Goal: Navigation & Orientation: Find specific page/section

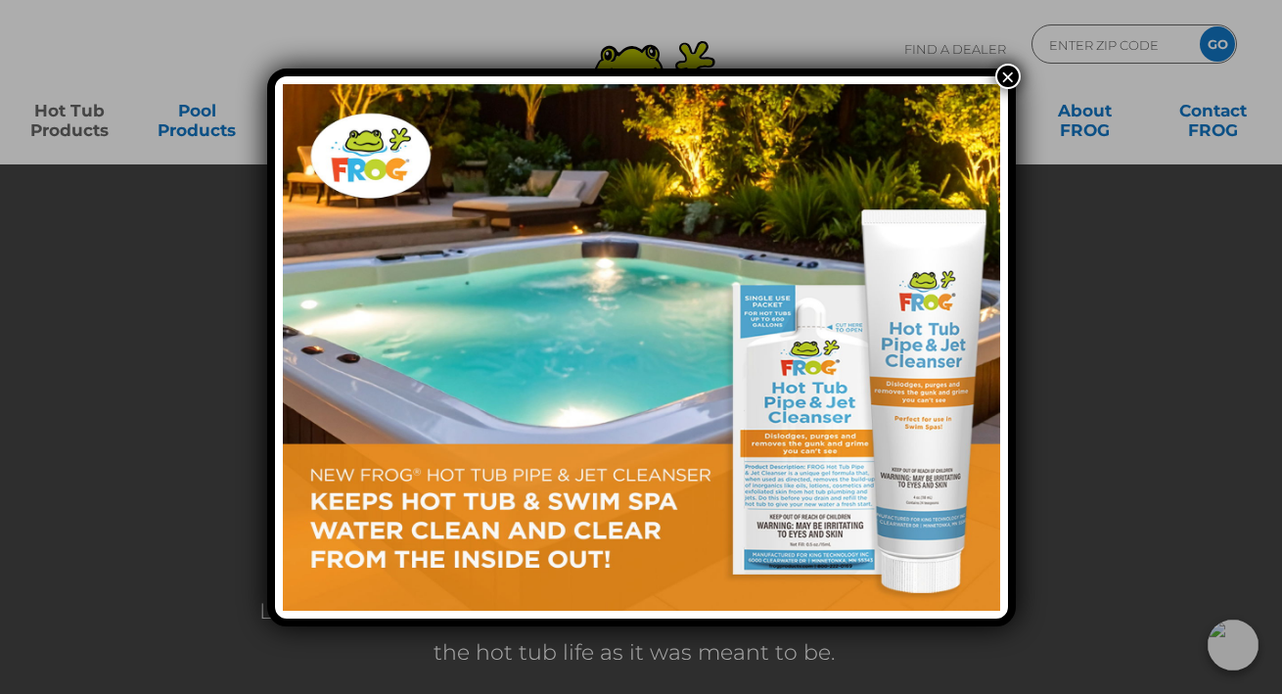
click at [1005, 80] on button "×" at bounding box center [1007, 76] width 25 height 25
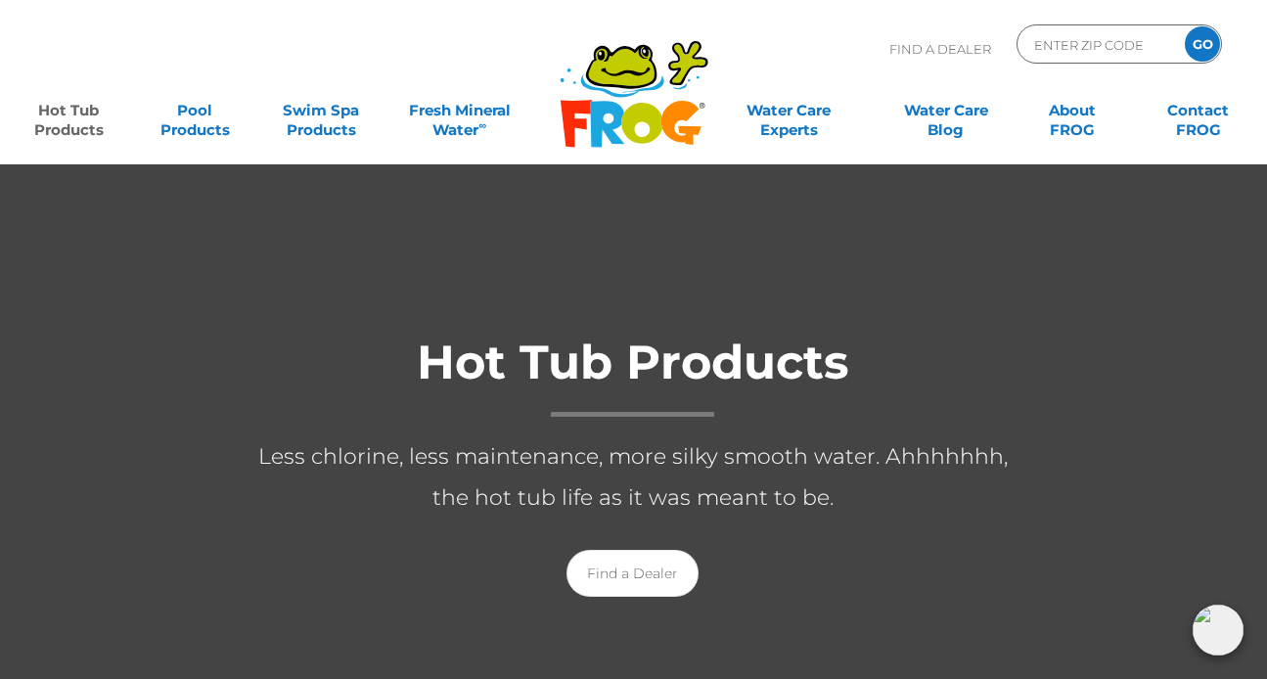
scroll to position [0, 1]
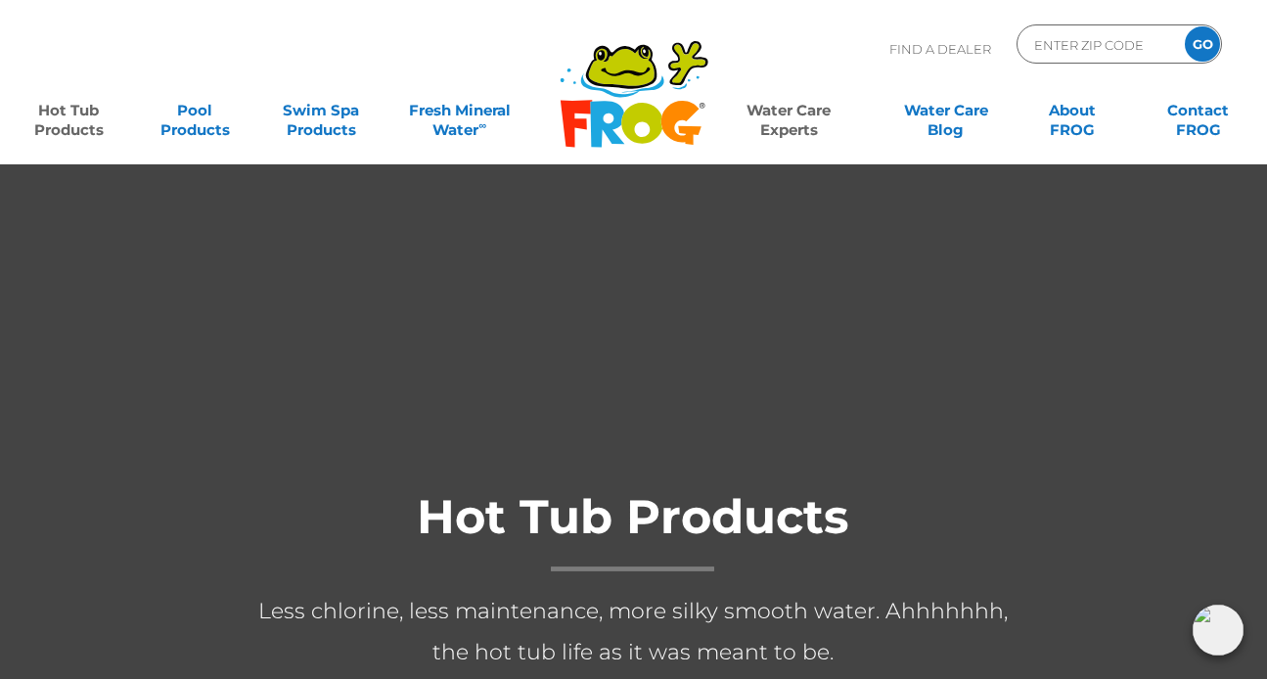
click at [777, 114] on link "Water Care Experts" at bounding box center [790, 110] width 160 height 39
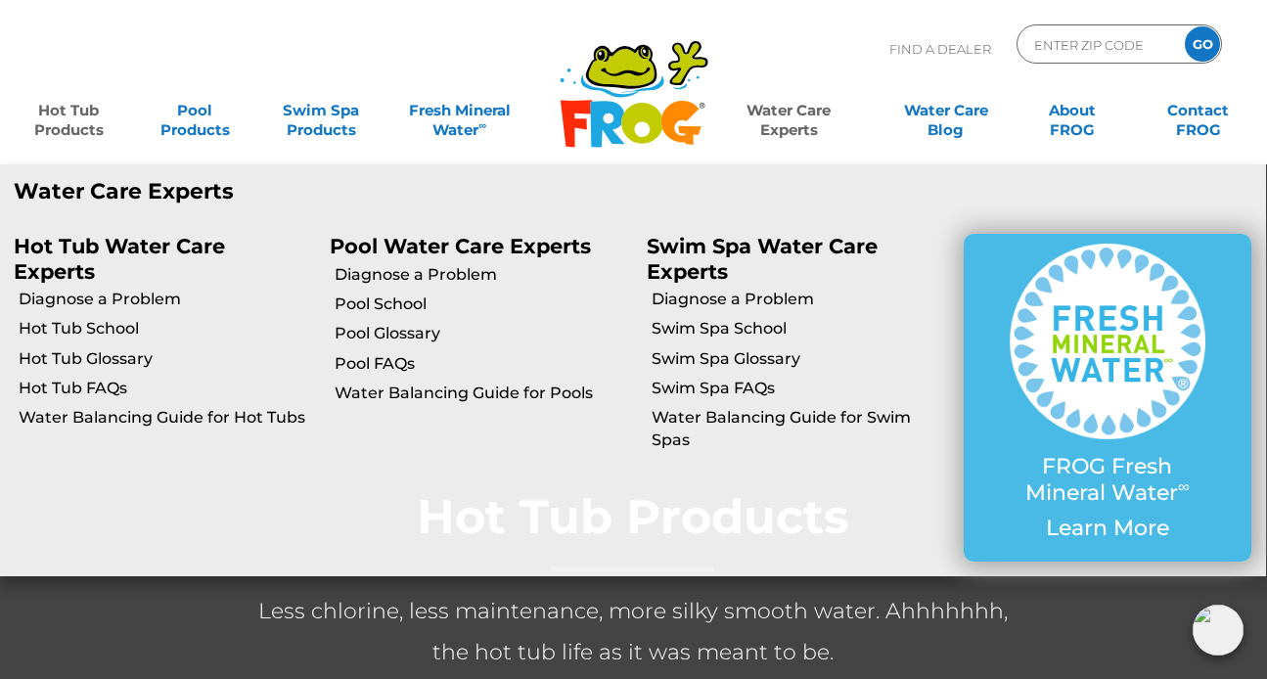
click at [607, 107] on icon at bounding box center [607, 124] width 34 height 46
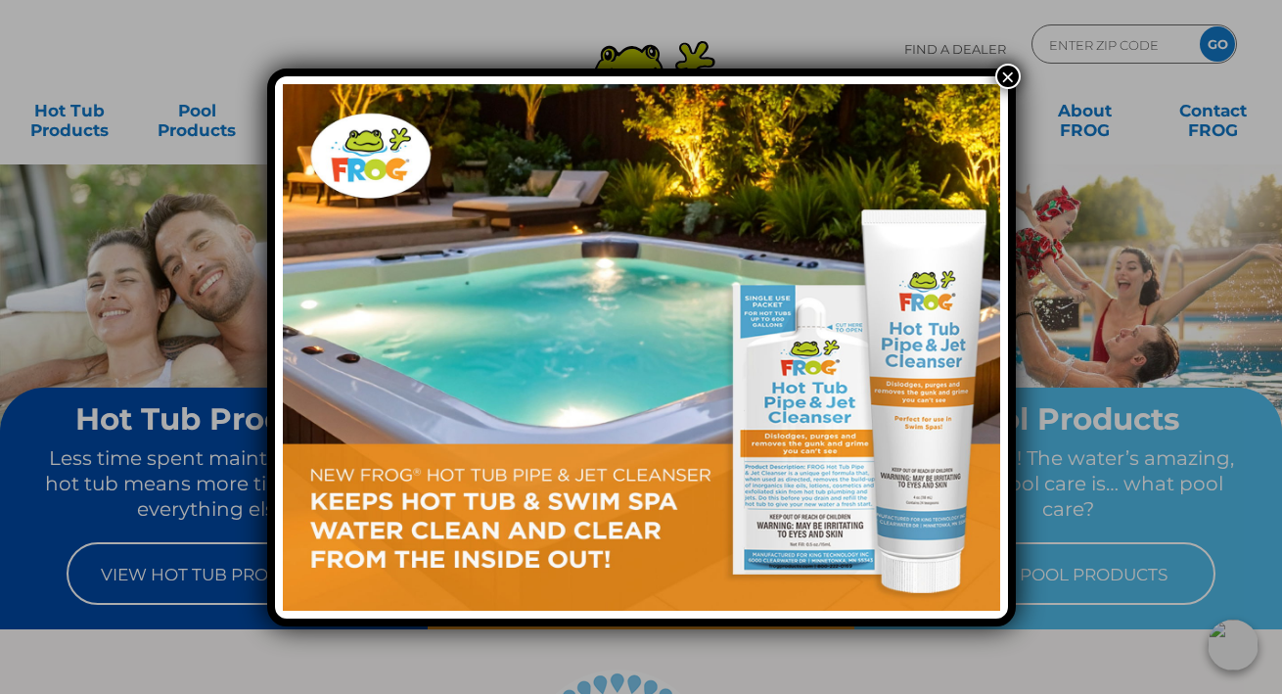
click at [1014, 81] on button "×" at bounding box center [1007, 76] width 25 height 25
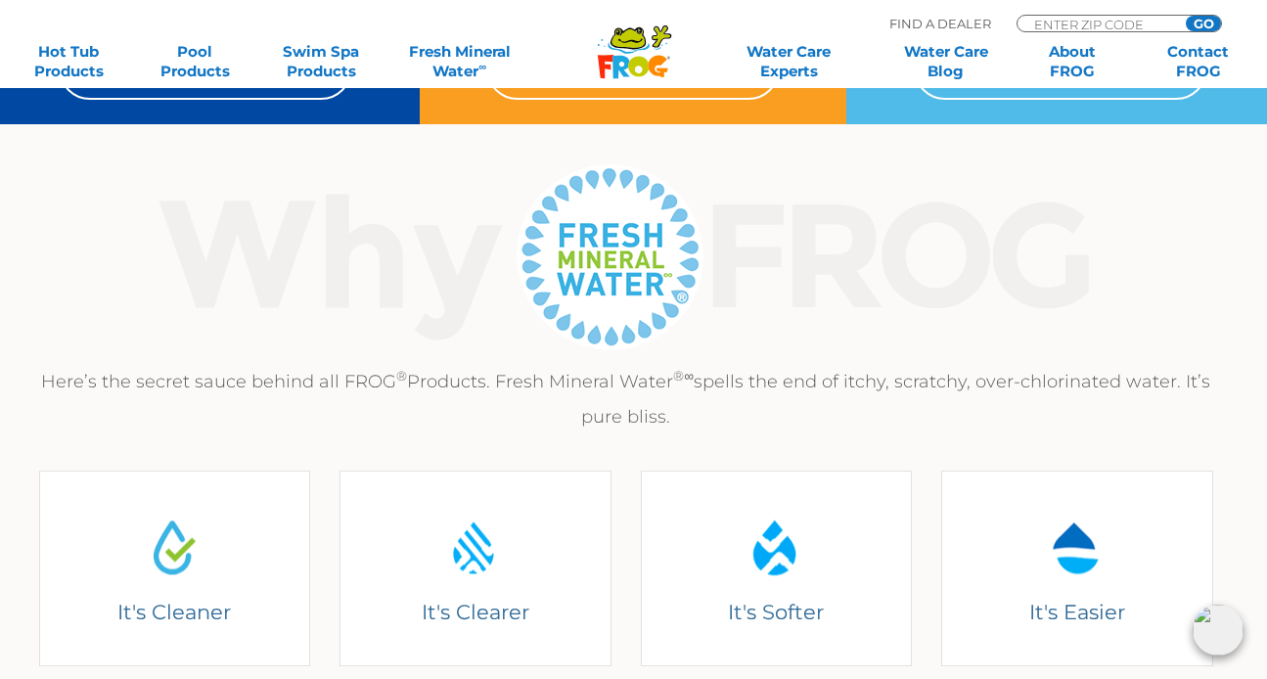
scroll to position [0, 8]
